Goal: Task Accomplishment & Management: Manage account settings

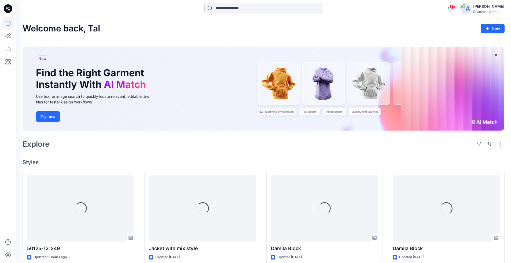
click at [493, 8] on div "[PERSON_NAME]" at bounding box center [488, 6] width 31 height 6
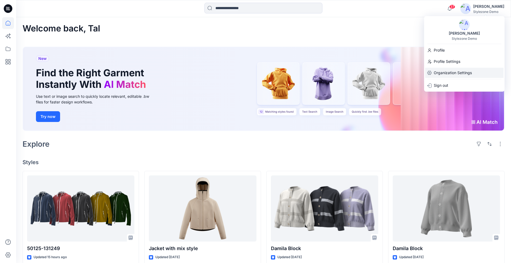
click at [453, 69] on p "Organization Settings" at bounding box center [453, 73] width 38 height 10
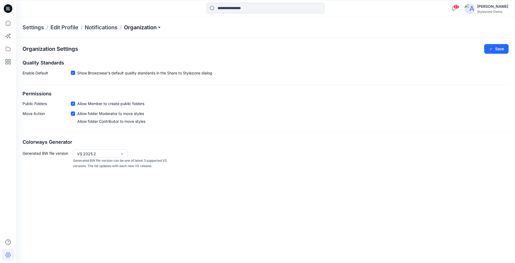
click at [140, 30] on p "Organization" at bounding box center [143, 28] width 38 height 8
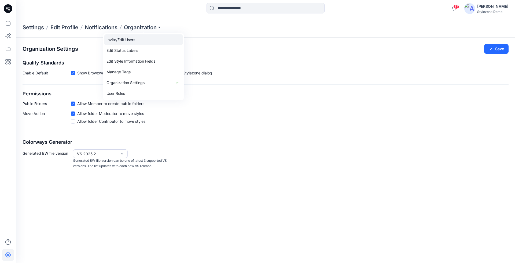
click at [142, 40] on link "Invite/Edit Users" at bounding box center [143, 39] width 78 height 11
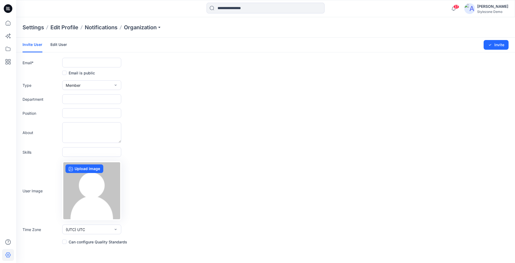
click at [62, 42] on link "Edit User" at bounding box center [58, 45] width 17 height 14
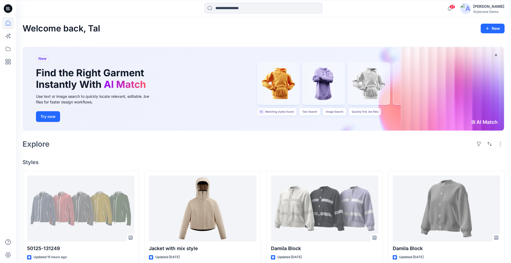
click at [490, 8] on div "[PERSON_NAME]" at bounding box center [488, 6] width 31 height 6
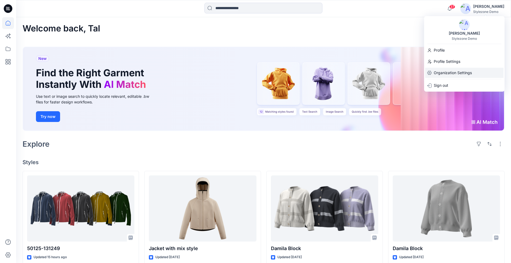
click at [450, 74] on p "Organization Settings" at bounding box center [453, 73] width 38 height 10
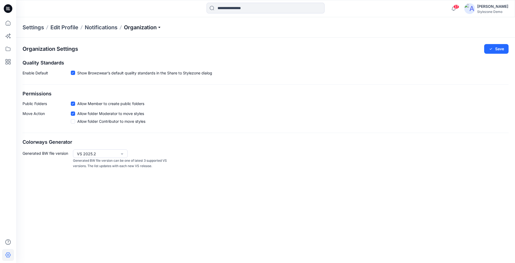
click at [160, 27] on p "Organization" at bounding box center [143, 28] width 38 height 8
click at [147, 60] on link "Edit Style Information Fields" at bounding box center [143, 61] width 78 height 11
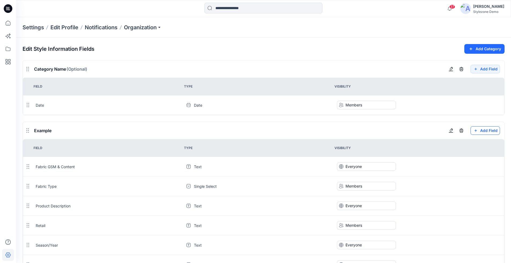
click at [486, 130] on button "Add Field" at bounding box center [484, 130] width 29 height 9
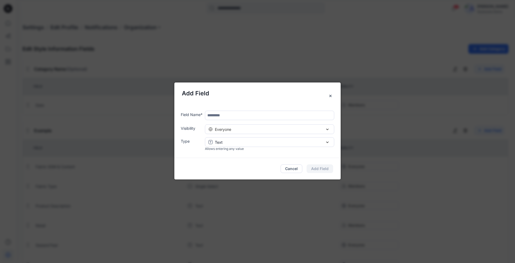
click at [227, 114] on input "text" at bounding box center [269, 114] width 129 height 9
type input "*****"
click at [246, 142] on div "Text" at bounding box center [269, 142] width 122 height 6
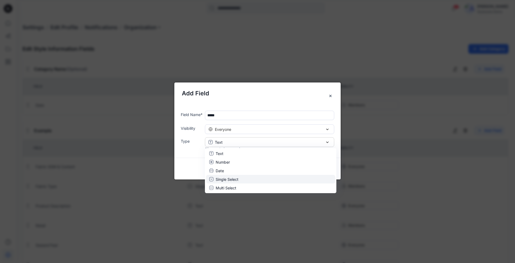
click at [235, 178] on p "Single Select" at bounding box center [227, 179] width 23 height 6
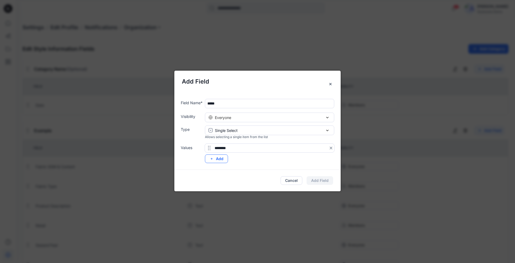
type input "********"
click at [223, 158] on button "Add" at bounding box center [216, 158] width 23 height 9
click at [287, 185] on div "Cancel Add Field" at bounding box center [257, 179] width 166 height 21
click at [291, 180] on button "Cancel" at bounding box center [291, 180] width 22 height 9
